Goal: Information Seeking & Learning: Learn about a topic

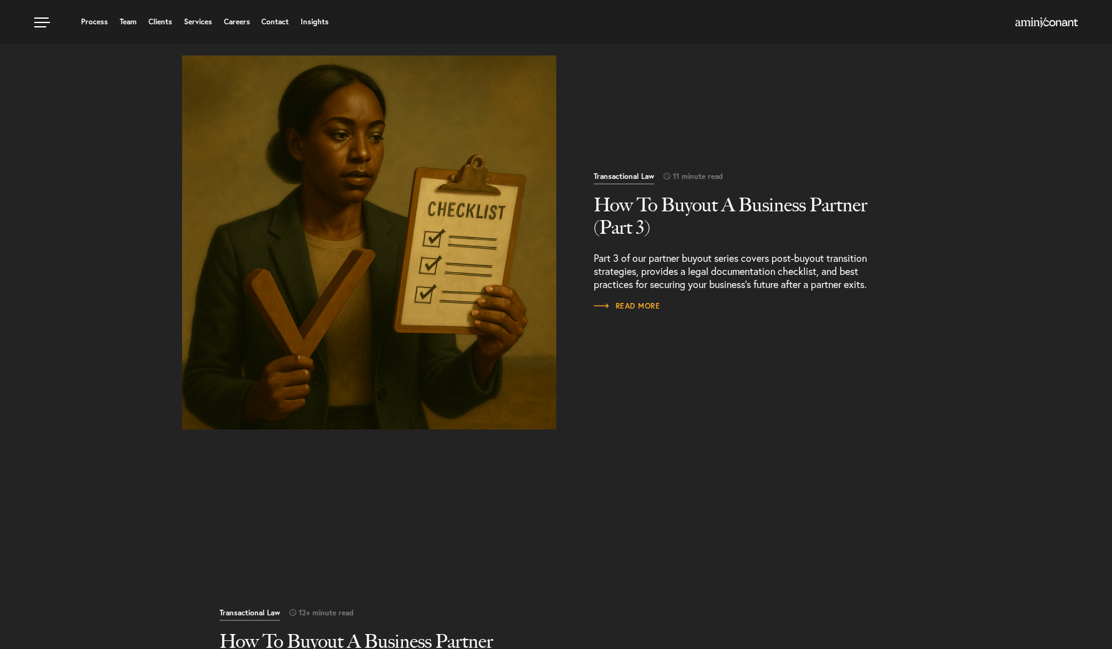
scroll to position [332, 0]
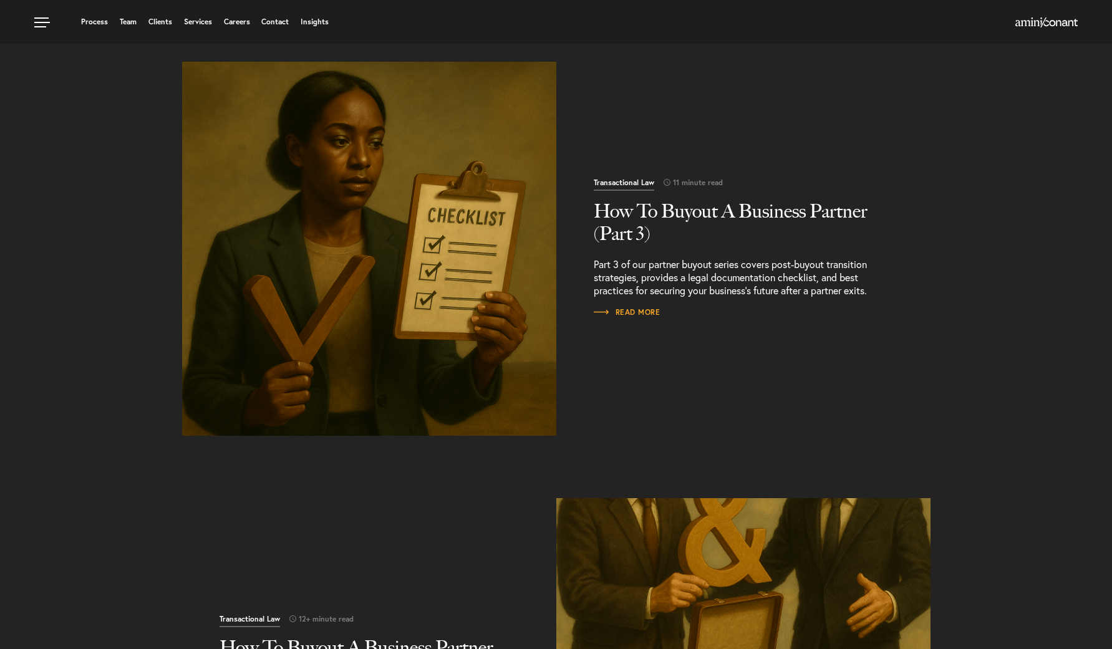
click at [637, 222] on h2 "How To Buyout A Business Partner (Part 3)" at bounding box center [743, 222] width 299 height 45
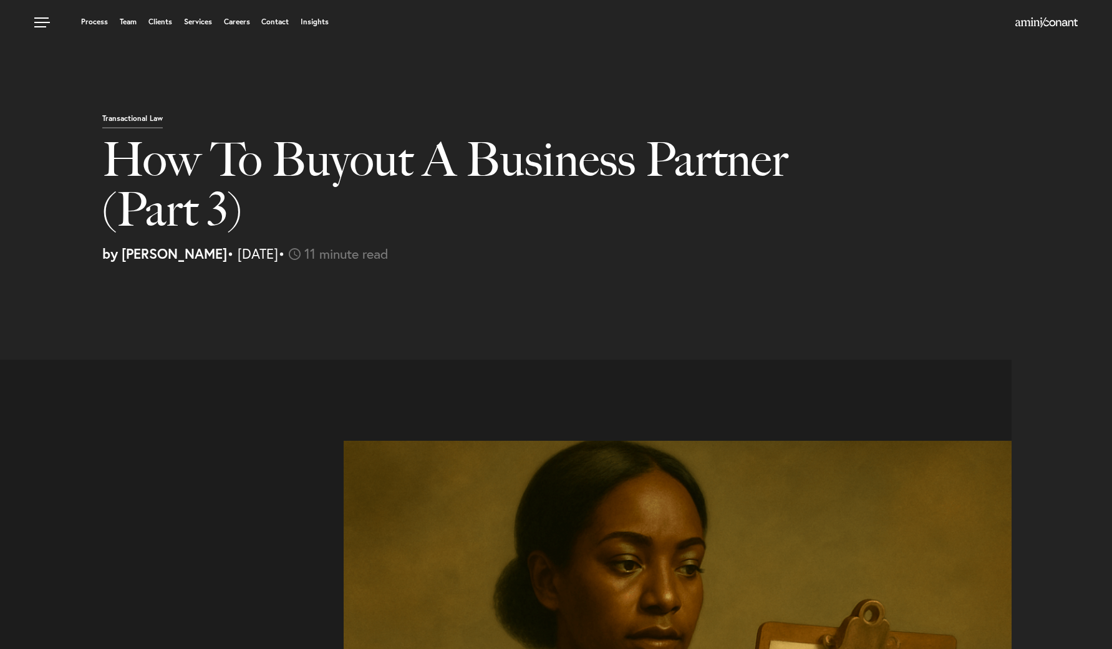
select select "US"
select select "Austin"
select select "Business and Civil Litigation"
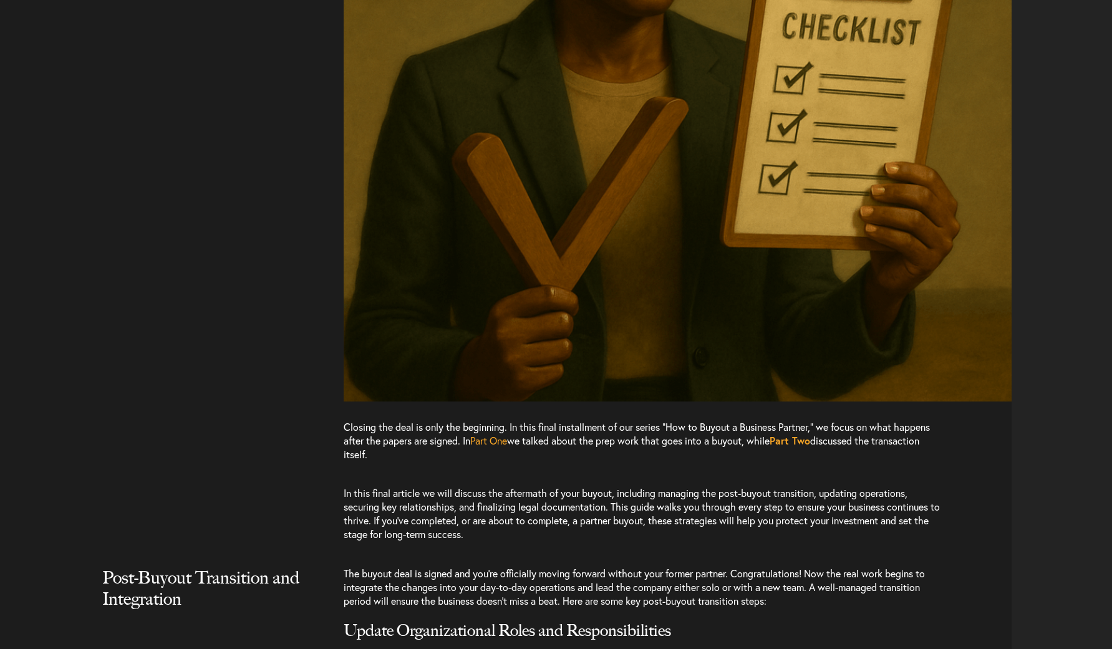
scroll to position [671, 0]
click at [484, 440] on span "Part One" at bounding box center [488, 439] width 37 height 13
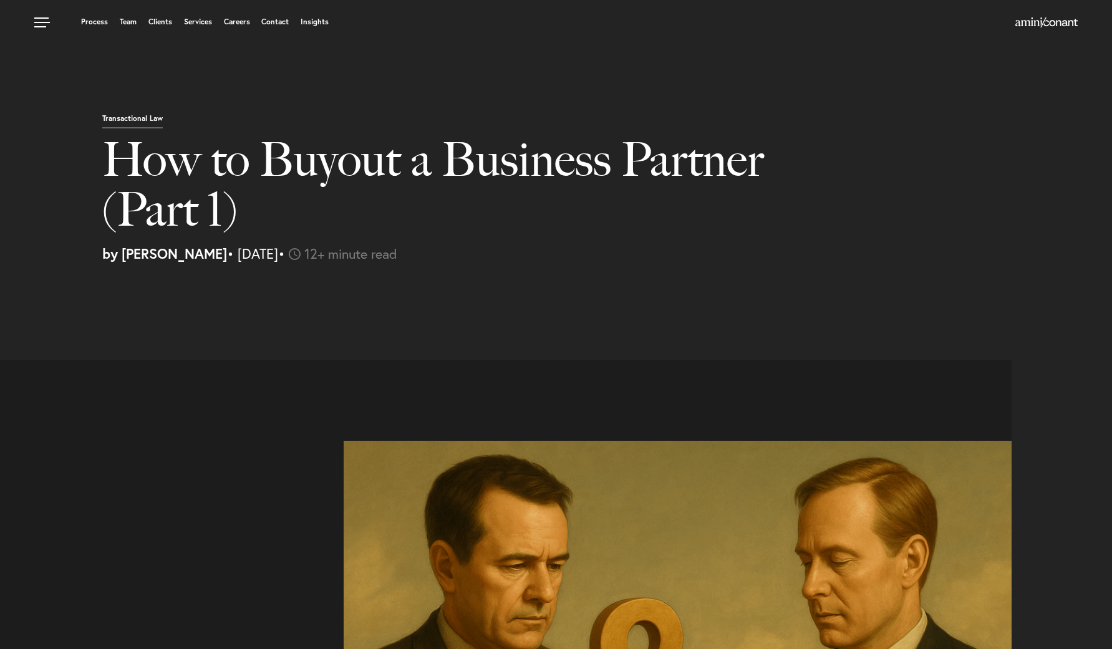
select select "US"
select select "Austin"
select select "Business and Civil Litigation"
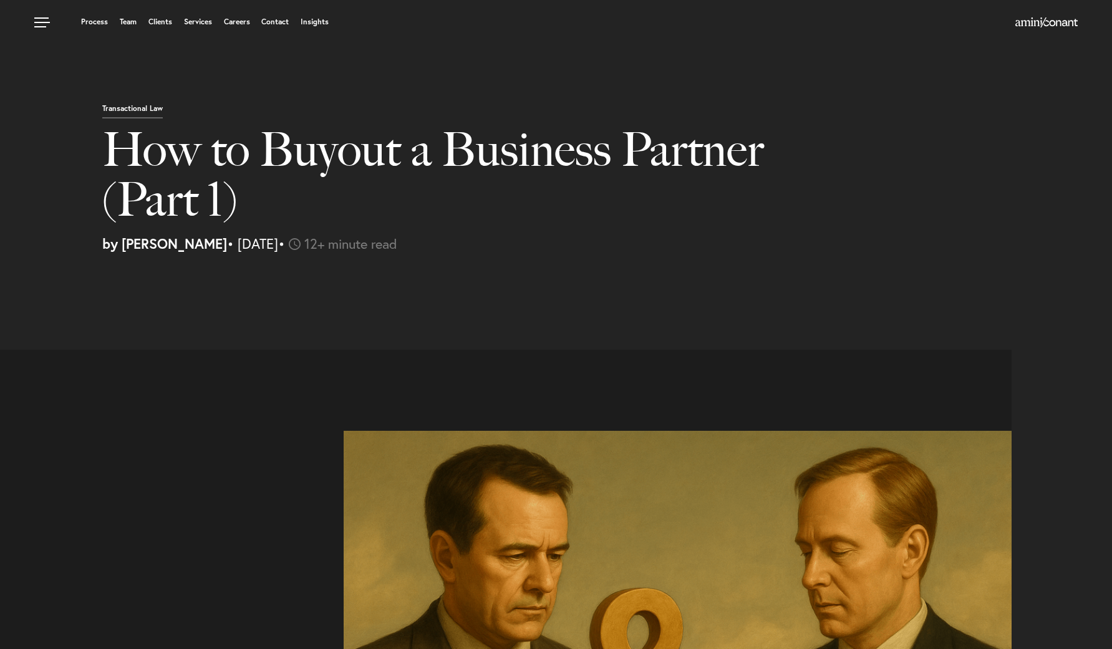
scroll to position [15, 0]
